Goal: Find specific page/section: Find specific page/section

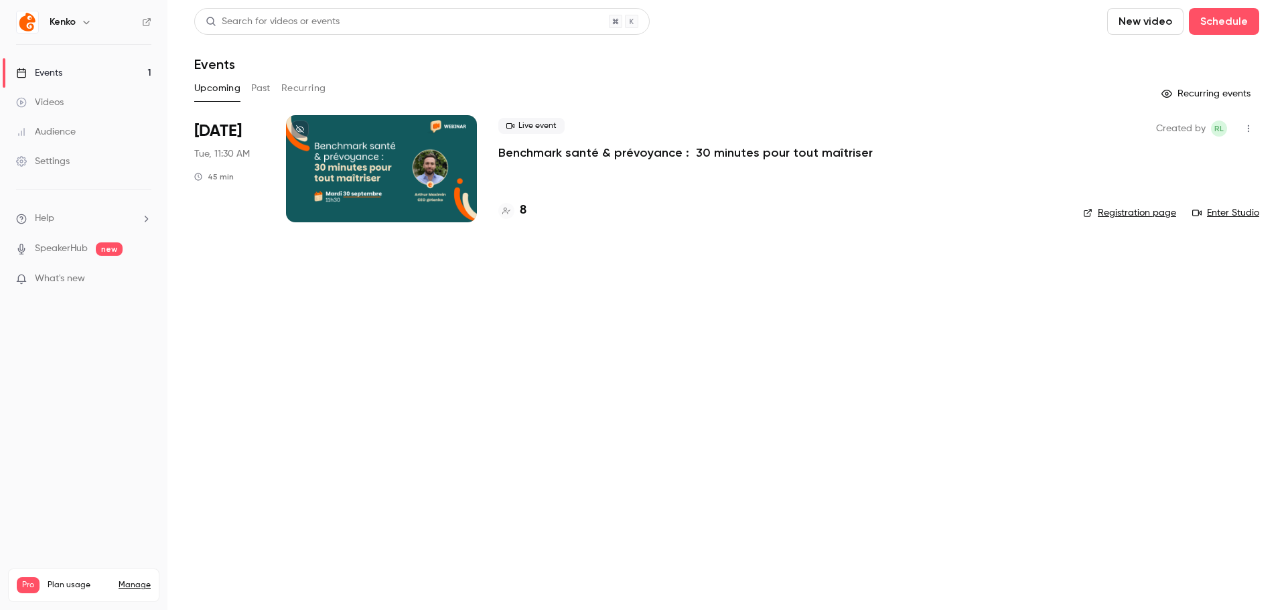
click at [74, 134] on div "Audience" at bounding box center [46, 131] width 60 height 13
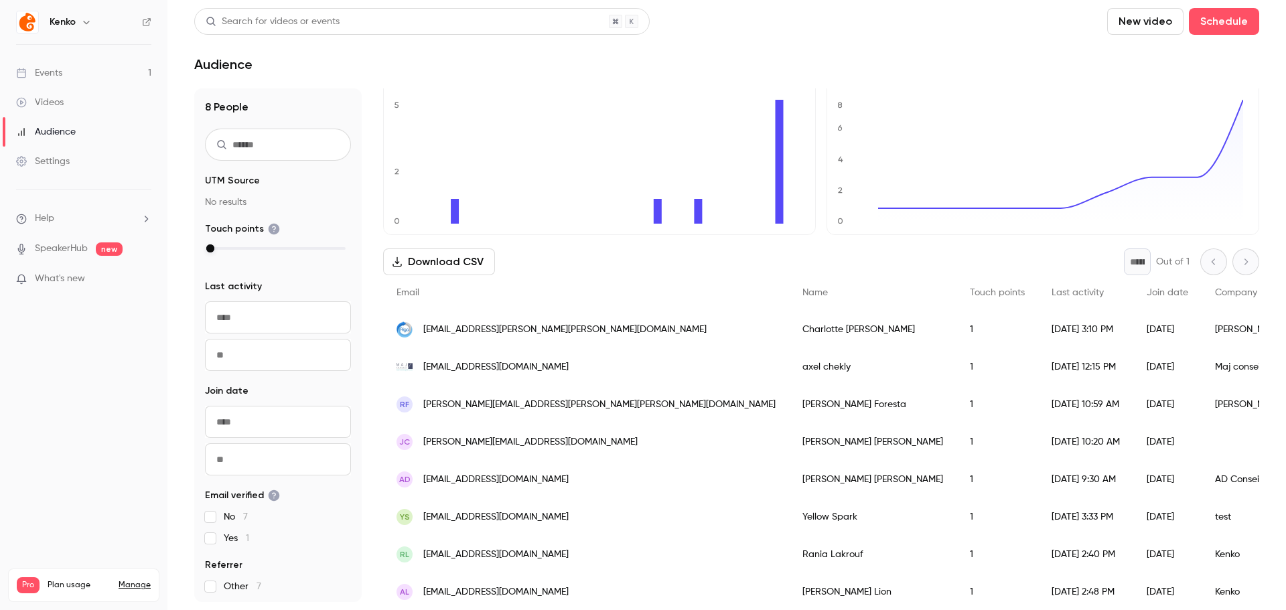
scroll to position [49, 0]
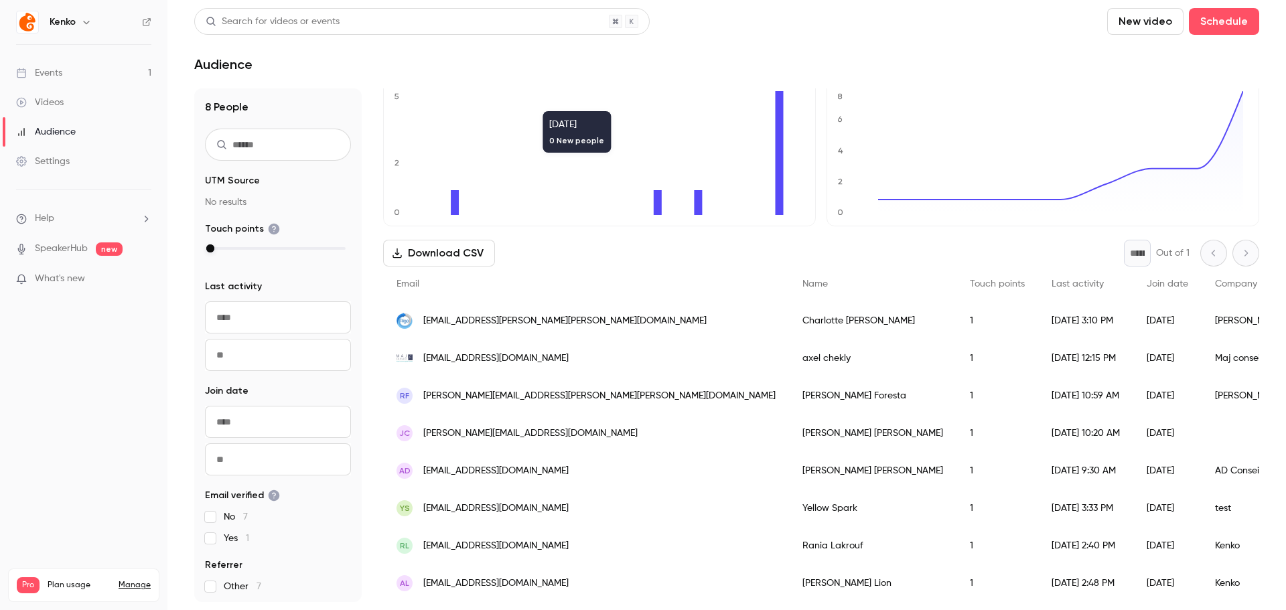
click at [545, 94] on icon "0 2 5" at bounding box center [597, 153] width 405 height 124
